Goal: Information Seeking & Learning: Learn about a topic

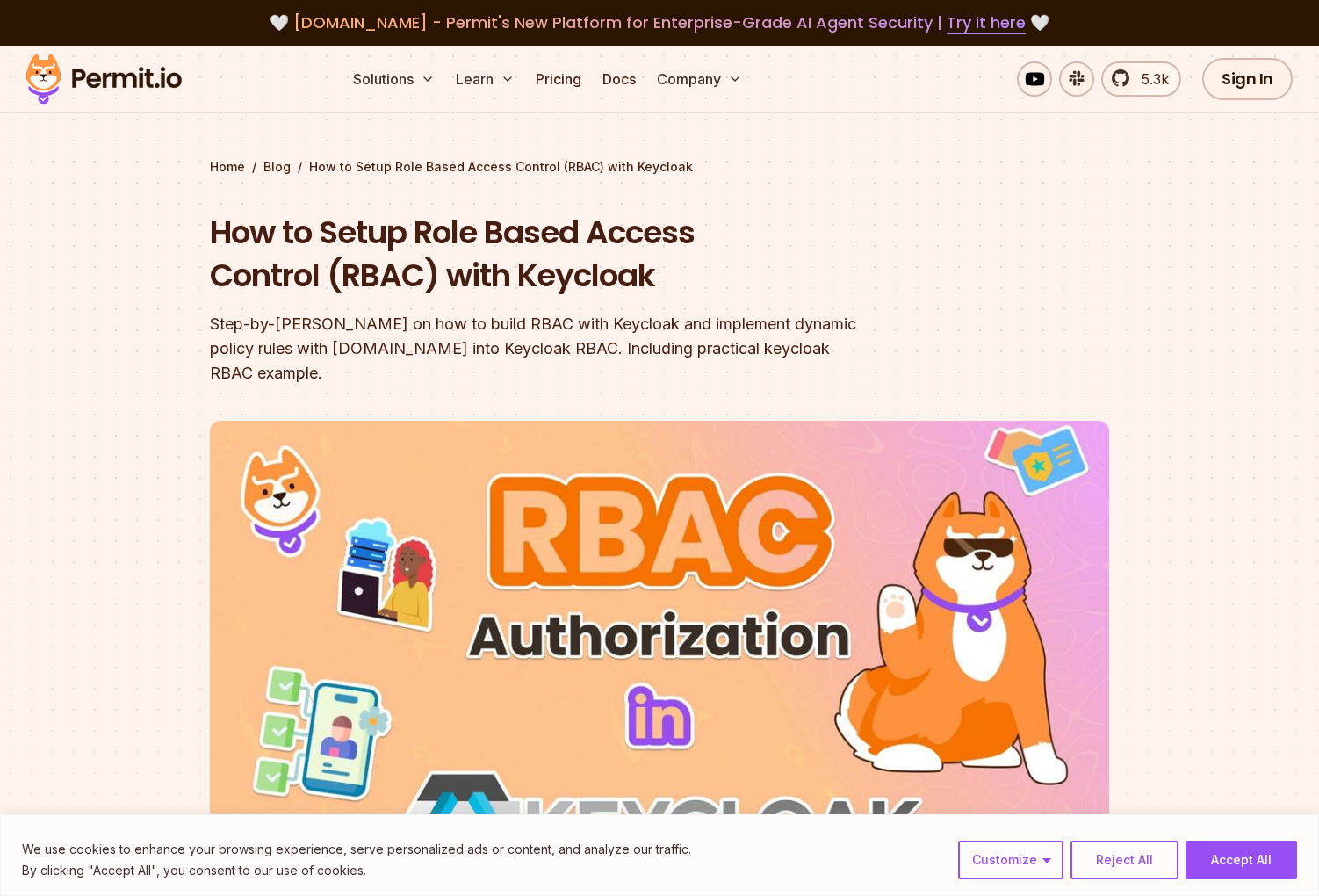
click at [1261, 232] on section "Home / Blog / How to Setup Role Based Access Control (RBAC) with Keycloak How t…" at bounding box center [660, 554] width 1319 height 1017
click at [1201, 407] on div at bounding box center [660, 732] width 1319 height 661
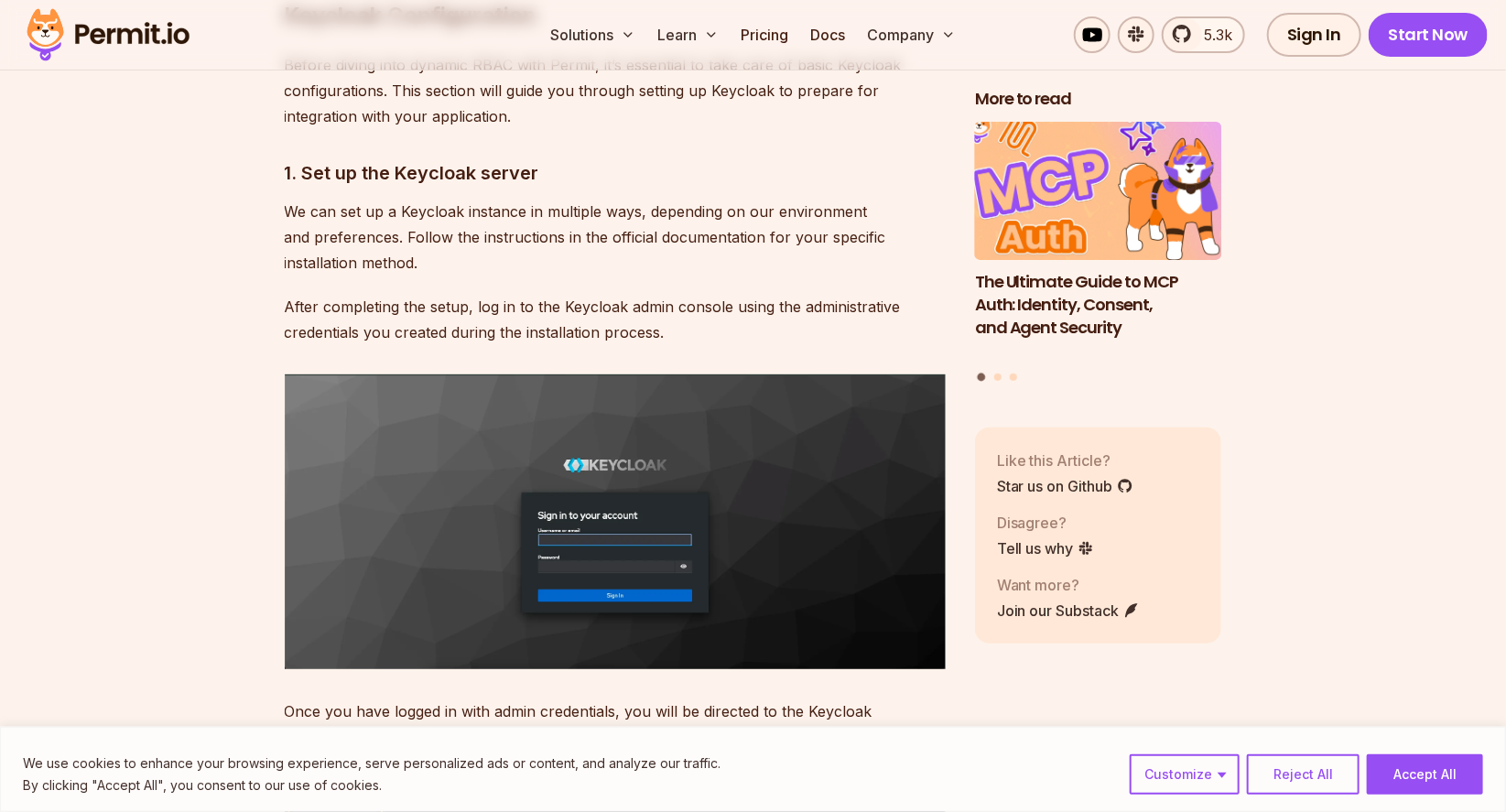
scroll to position [3818, 0]
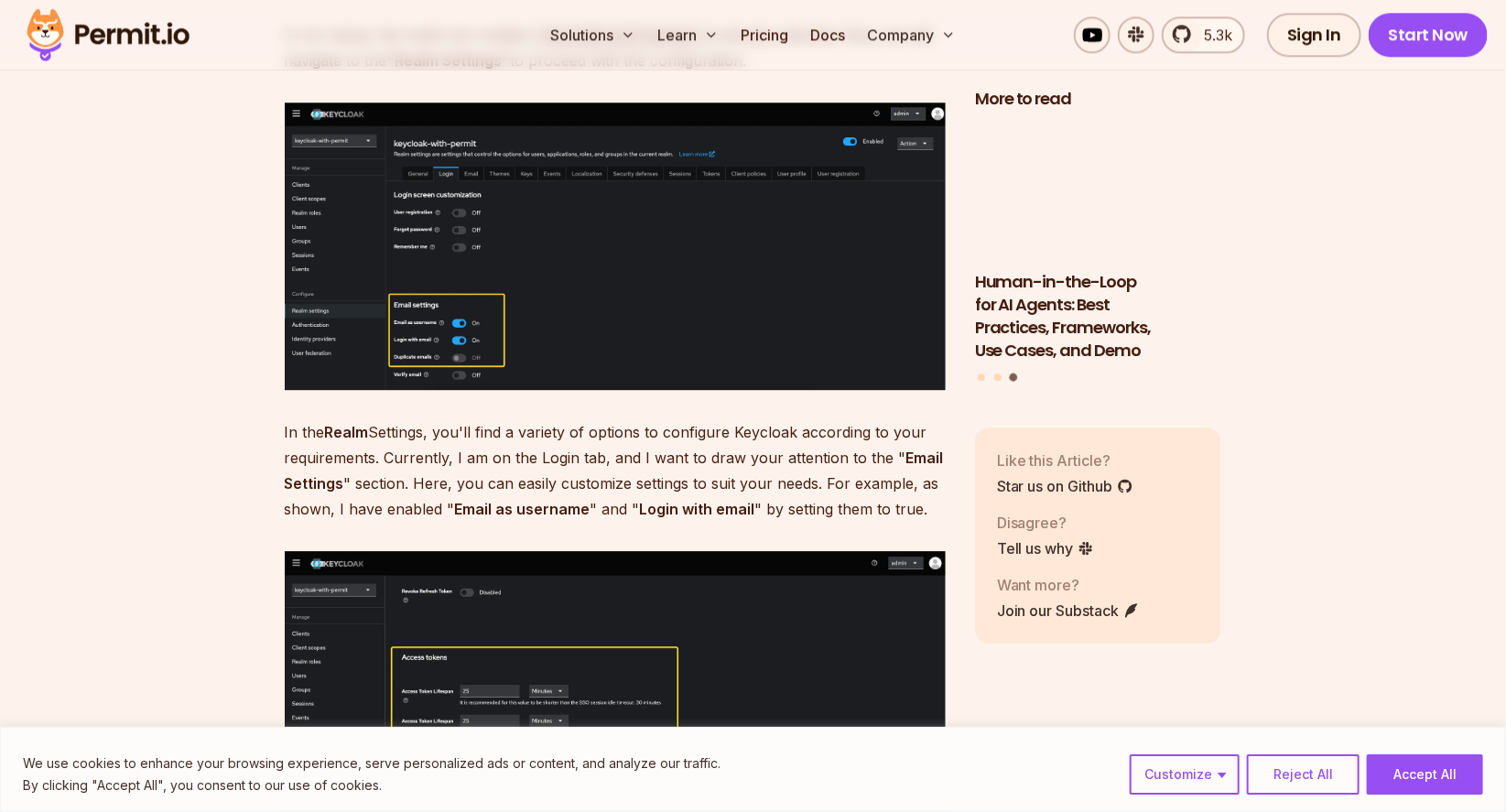
scroll to position [6309, 0]
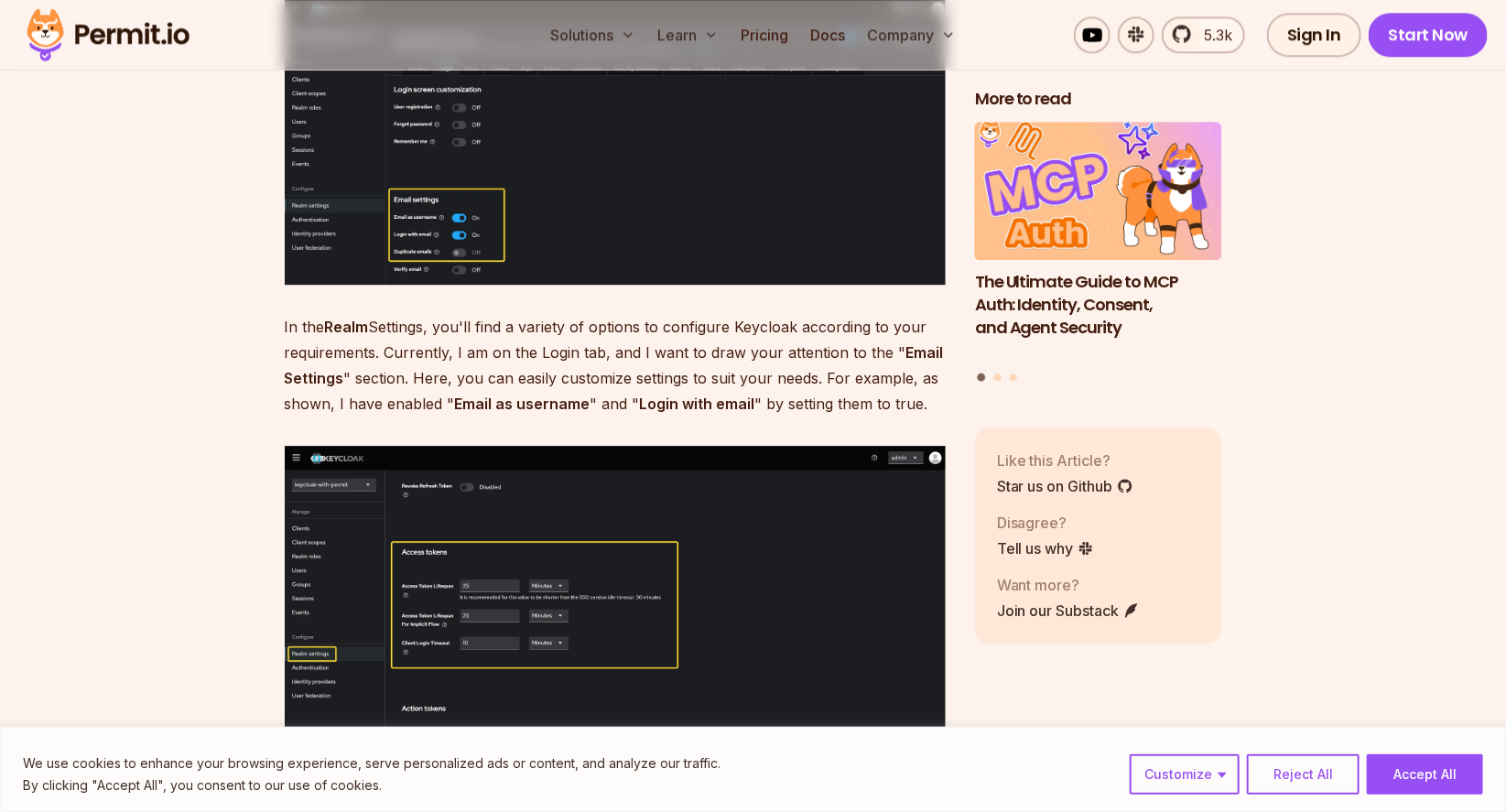
click at [318, 737] on div "We use cookies to enhance your browsing experience, serve personalized ads or c…" at bounding box center [753, 768] width 1506 height 85
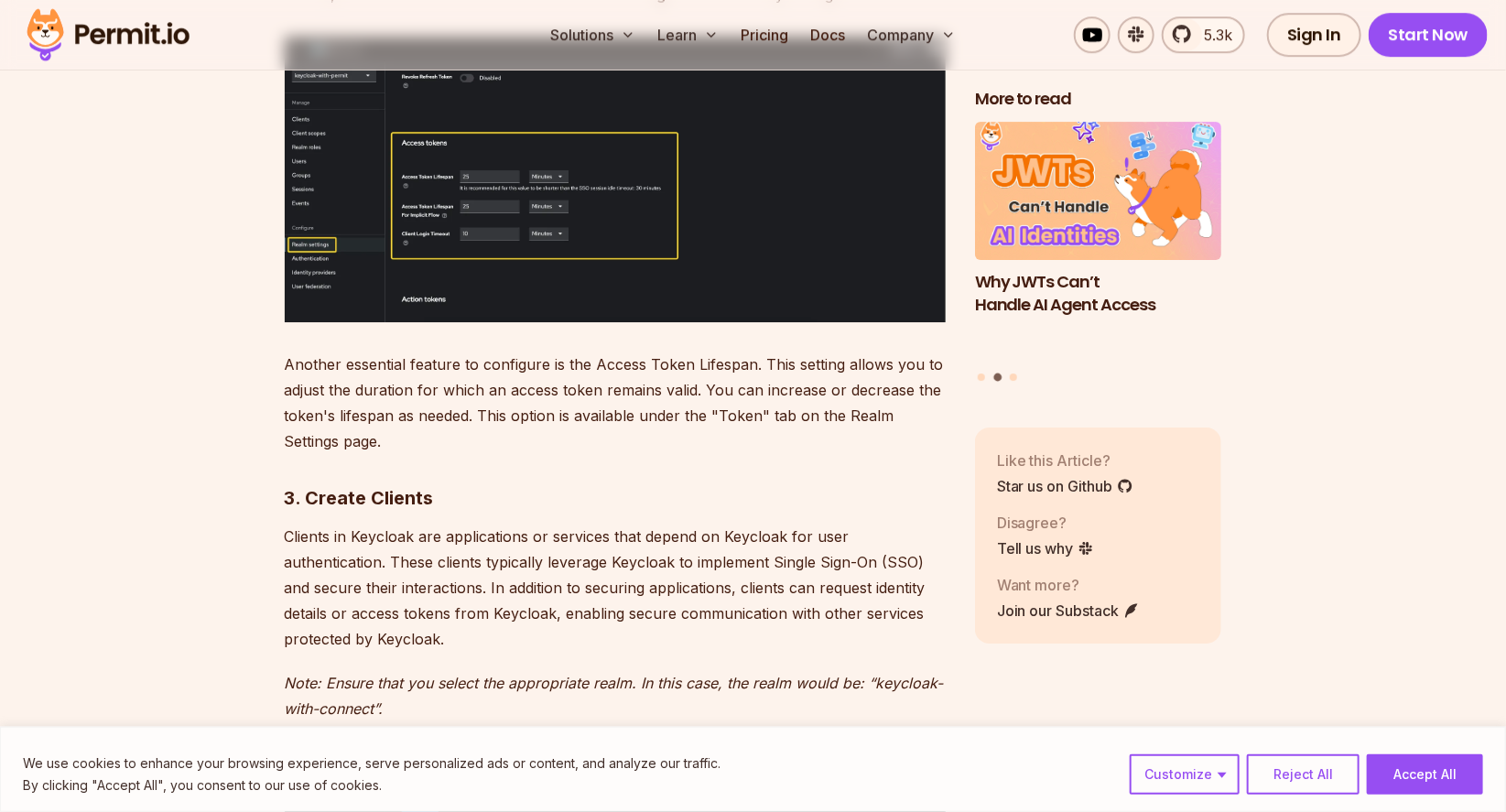
scroll to position [6755, 0]
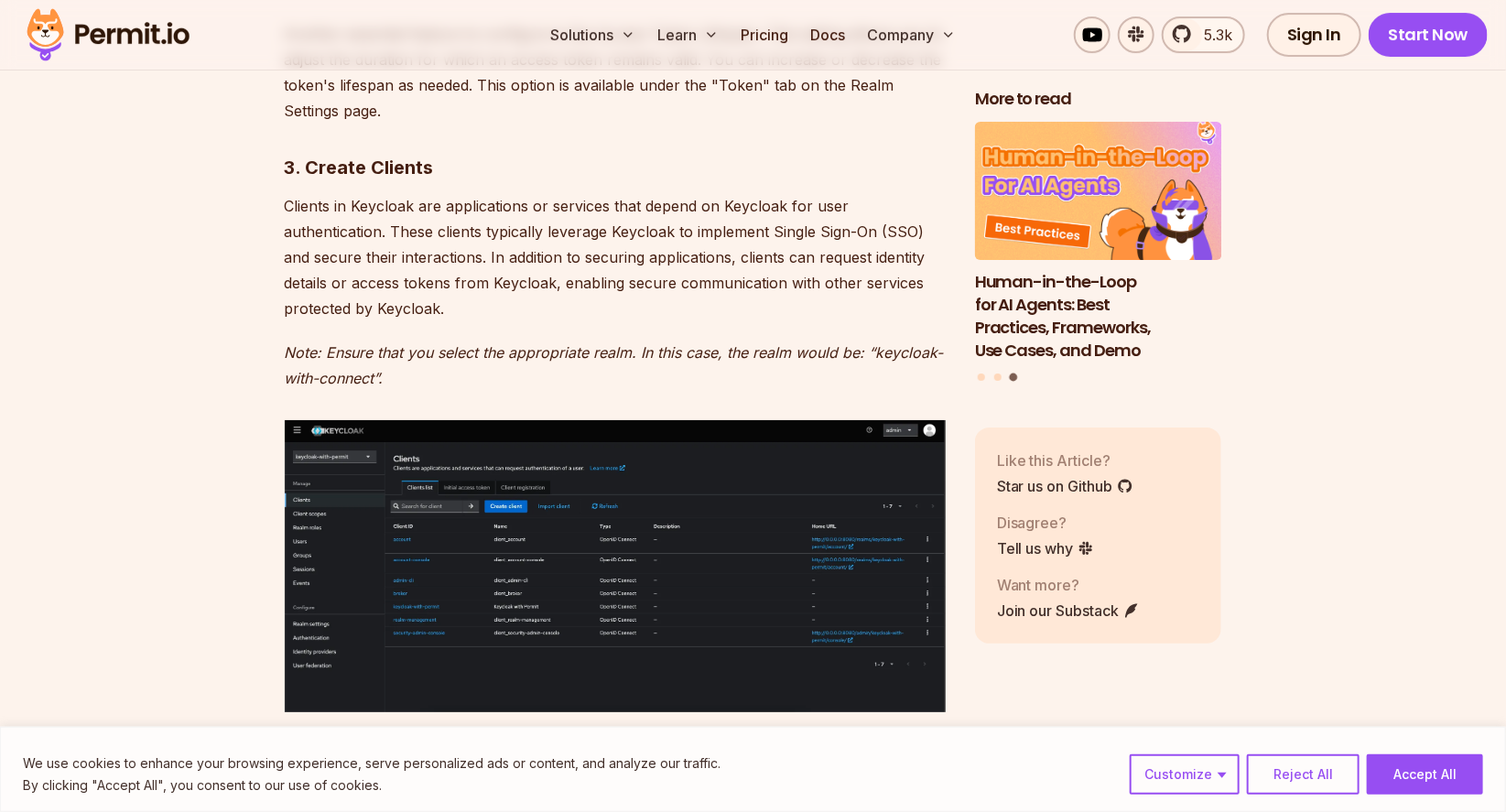
scroll to position [7086, 0]
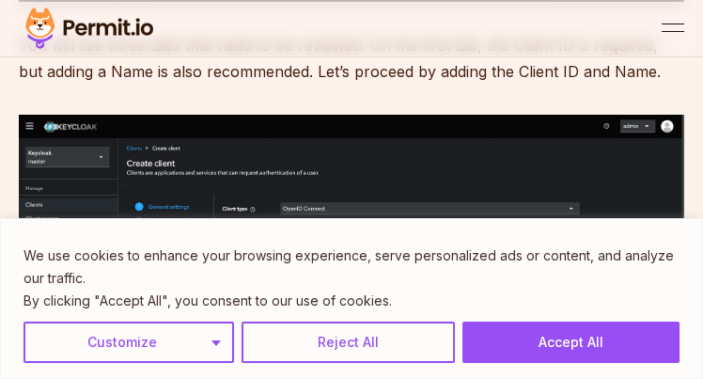
scroll to position [8138, 0]
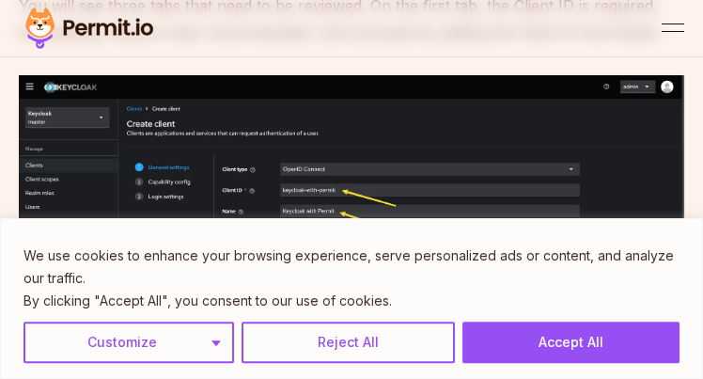
click at [628, 289] on p "We use cookies to enhance your browsing experience, serve personalized ads or c…" at bounding box center [351, 266] width 656 height 45
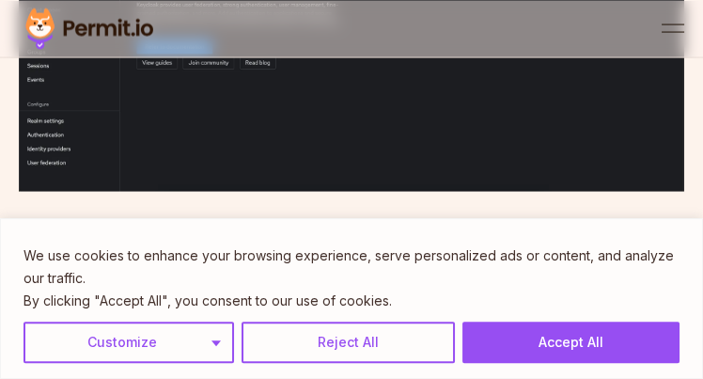
scroll to position [4907, 0]
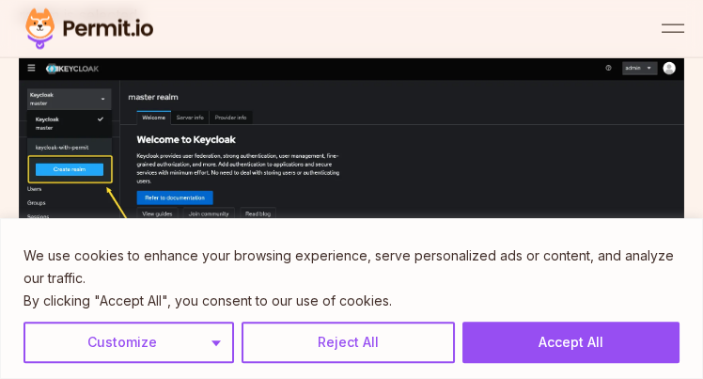
click at [512, 296] on p "By clicking "Accept All", you consent to our use of cookies." at bounding box center [351, 300] width 656 height 23
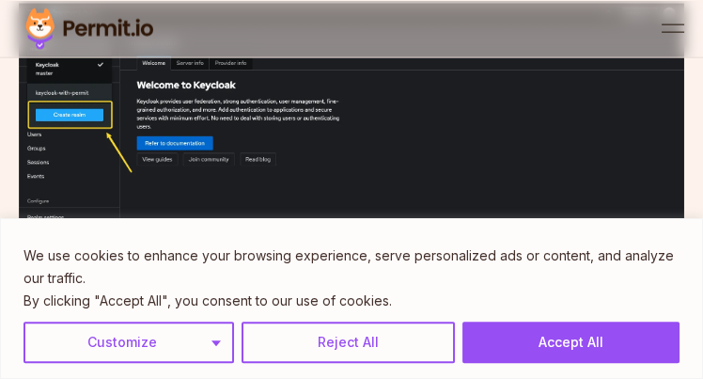
scroll to position [5015, 0]
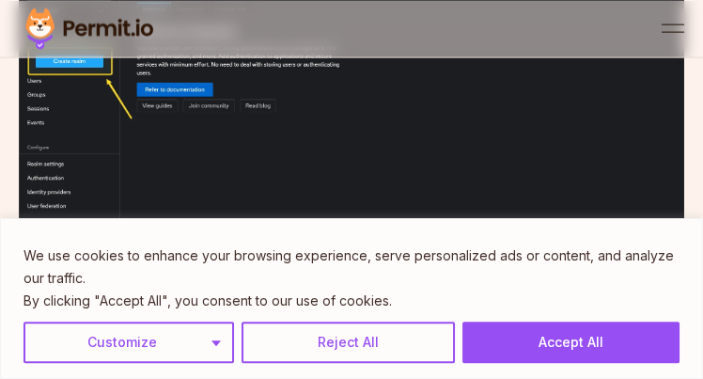
click at [679, 267] on div "We use cookies to enhance your browsing experience, serve personalized ads or c…" at bounding box center [351, 298] width 703 height 161
click at [687, 271] on div "We use cookies to enhance your browsing experience, serve personalized ads or c…" at bounding box center [351, 298] width 703 height 161
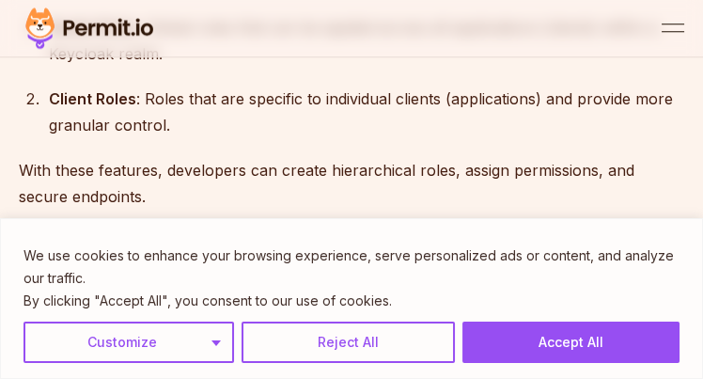
scroll to position [1772, 0]
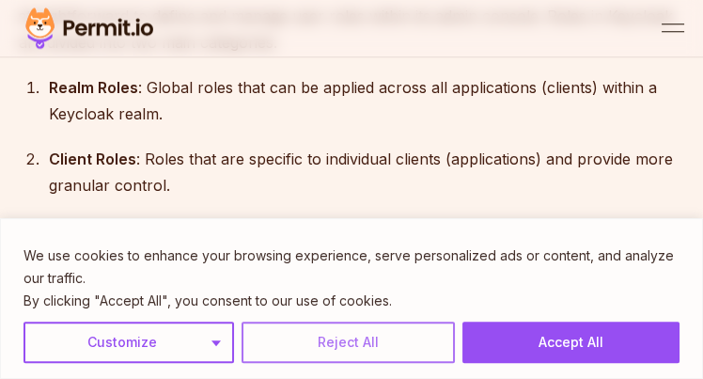
click at [329, 340] on button "Reject All" at bounding box center [348, 341] width 213 height 41
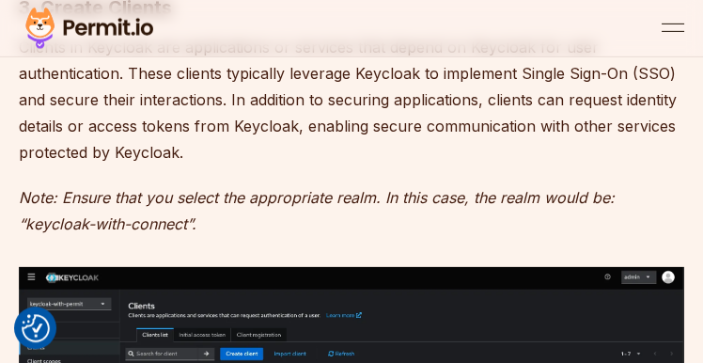
scroll to position [8322, 0]
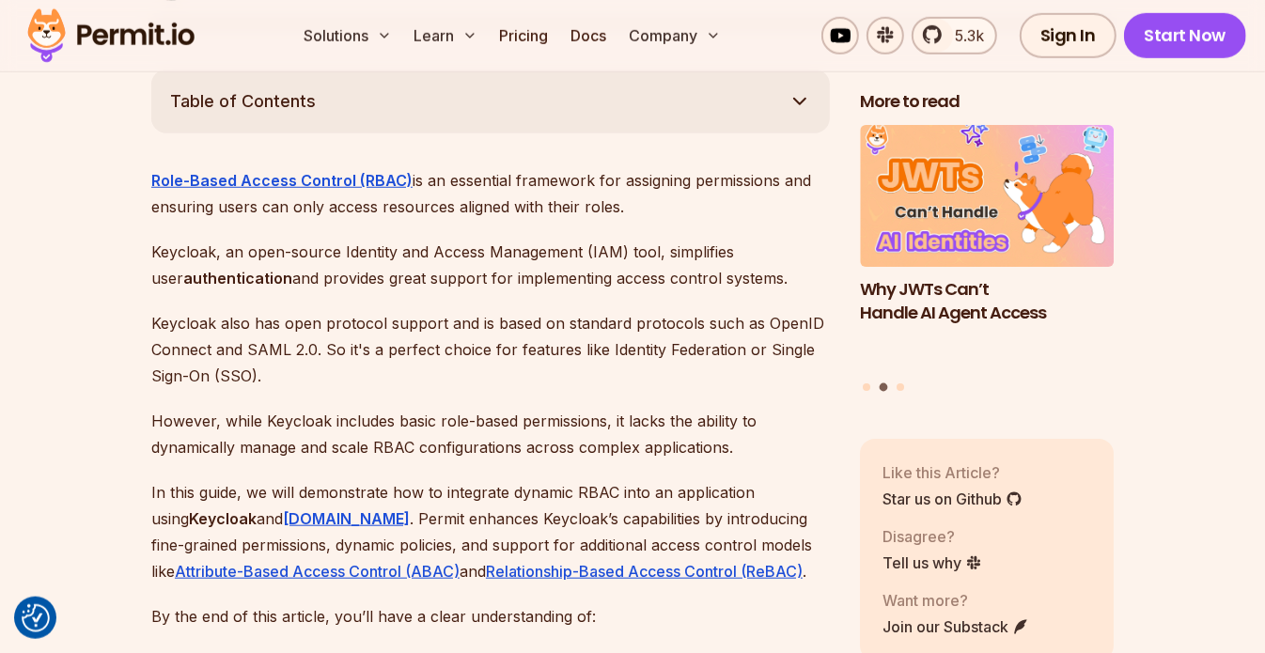
scroll to position [977, 0]
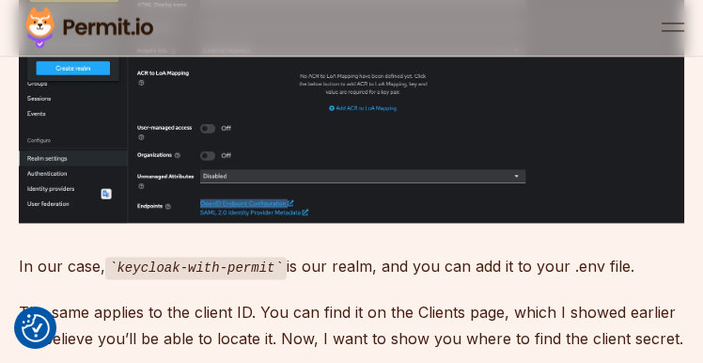
scroll to position [11996, 0]
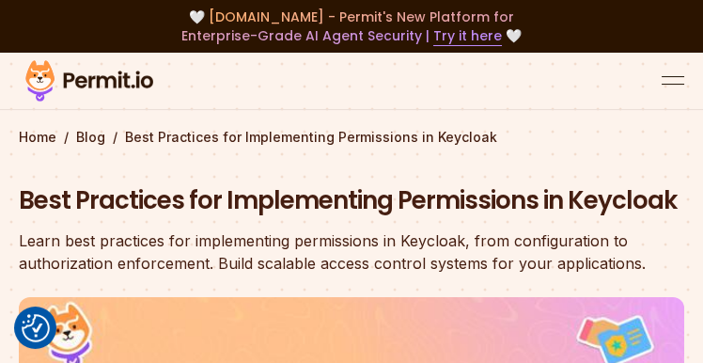
click at [0, 0] on div "🤍 agent.security - Permit's New Platform for Enterprise-Grade AI Agent Security…" at bounding box center [351, 26] width 703 height 53
